Goal: Information Seeking & Learning: Learn about a topic

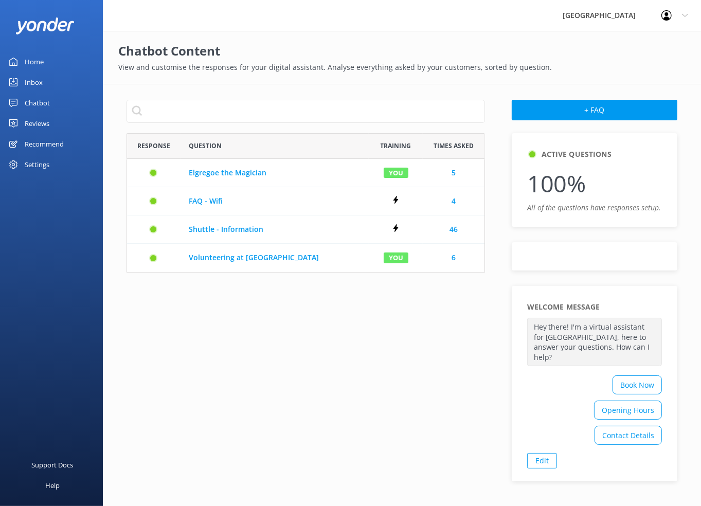
scroll to position [8, 8]
click at [31, 119] on div "Reviews" at bounding box center [37, 123] width 25 height 21
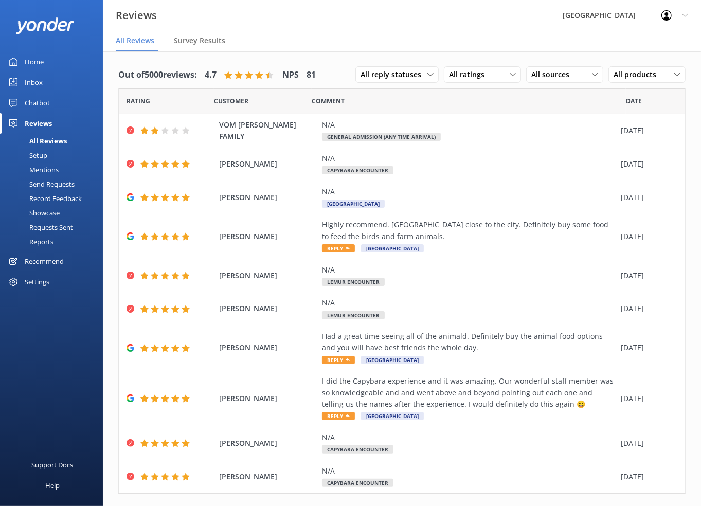
click at [30, 242] on div "Reports" at bounding box center [29, 242] width 47 height 14
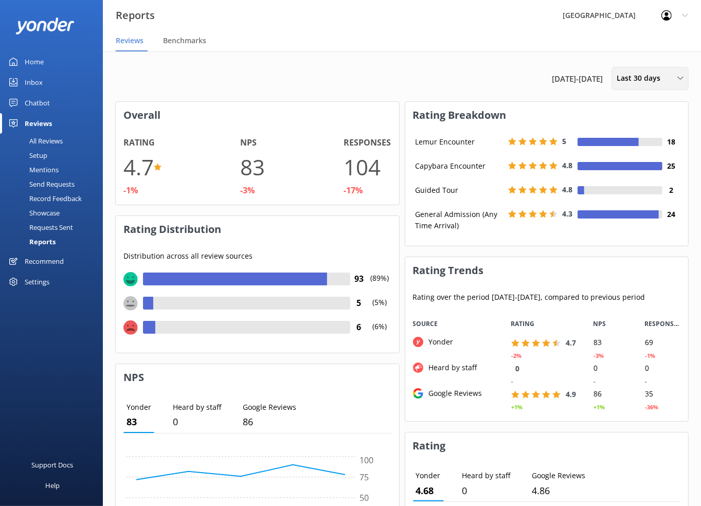
click at [680, 75] on div "Last 30 days" at bounding box center [650, 78] width 72 height 11
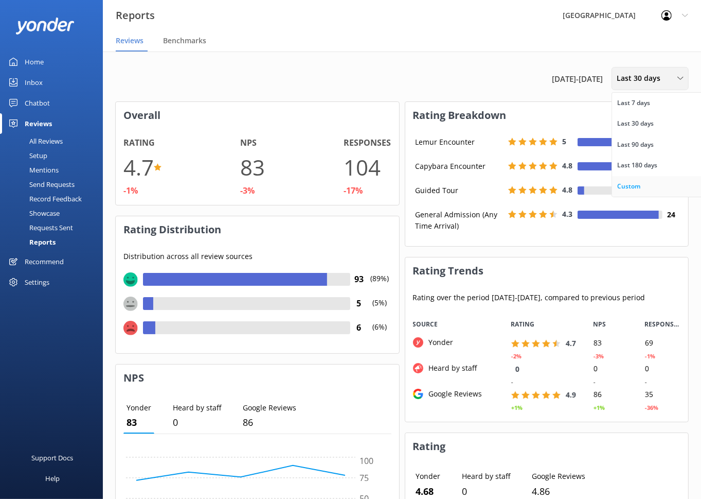
click at [631, 187] on div "Custom" at bounding box center [629, 186] width 23 height 10
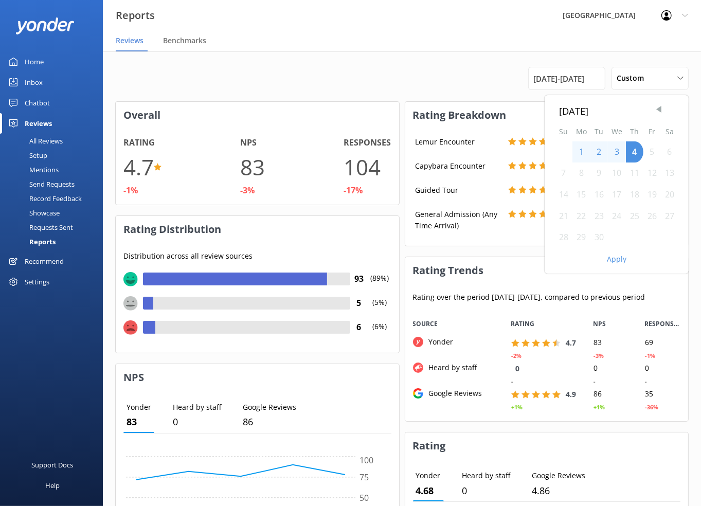
click at [663, 111] on span "Previous Month" at bounding box center [659, 109] width 10 height 10
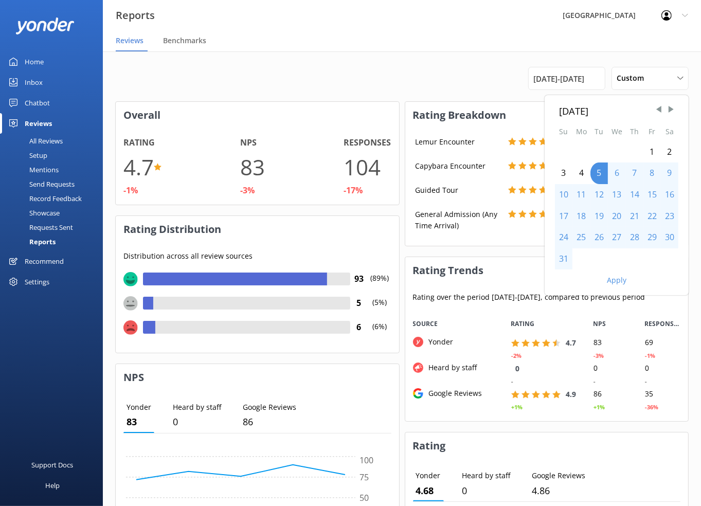
click at [653, 150] on div "1" at bounding box center [652, 153] width 17 height 22
click at [560, 264] on div "31" at bounding box center [563, 260] width 17 height 22
click at [615, 280] on button "Apply" at bounding box center [617, 280] width 20 height 7
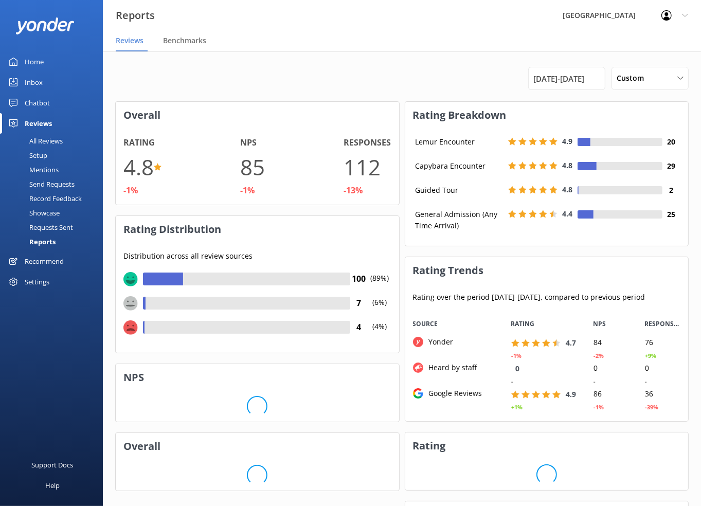
scroll to position [103, 276]
